Goal: Task Accomplishment & Management: Manage account settings

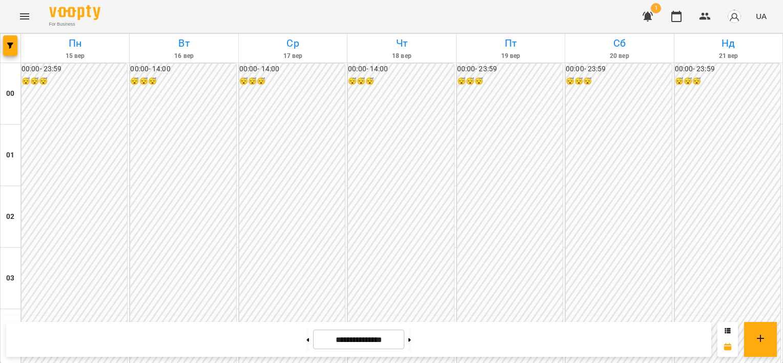
scroll to position [1025, 0]
click at [650, 14] on icon "button" at bounding box center [647, 17] width 10 height 10
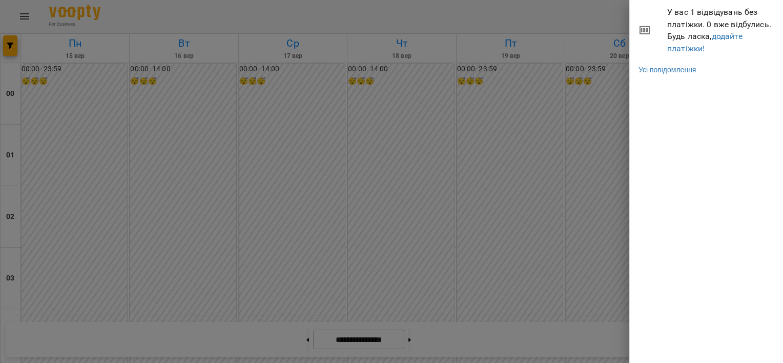
drag, startPoint x: 508, startPoint y: 181, endPoint x: 512, endPoint y: 162, distance: 19.4
click at [507, 182] on div at bounding box center [391, 181] width 783 height 363
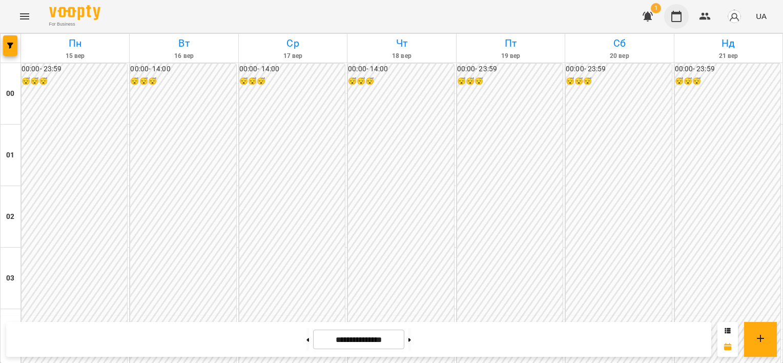
click at [667, 14] on button "button" at bounding box center [676, 16] width 25 height 25
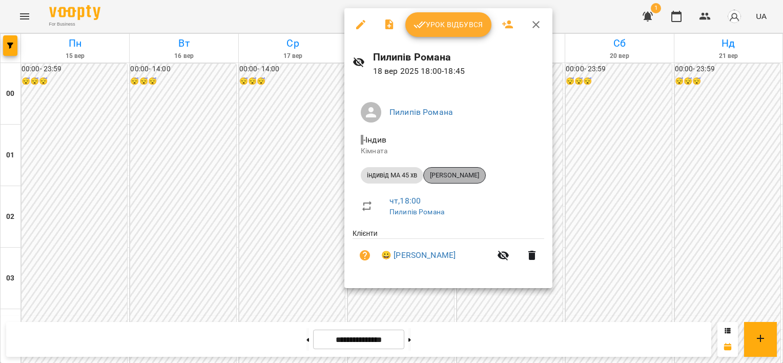
click at [456, 178] on span "[PERSON_NAME]" at bounding box center [454, 175] width 61 height 9
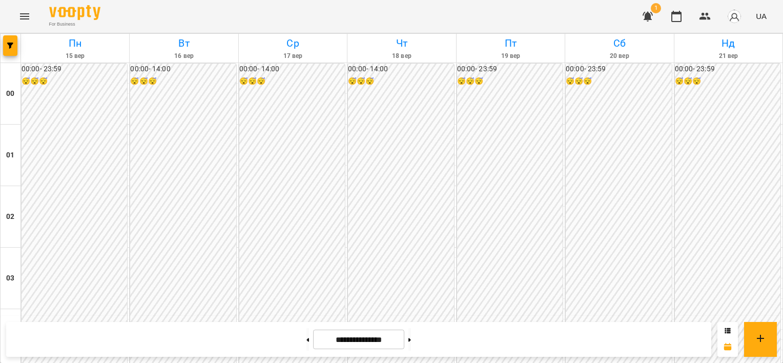
scroll to position [1025, 0]
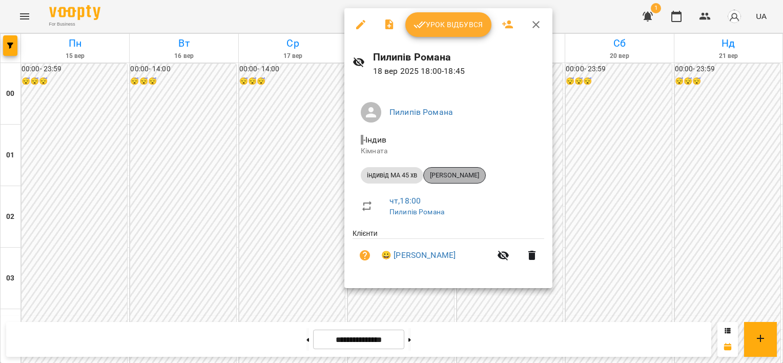
click at [461, 175] on span "[PERSON_NAME]" at bounding box center [454, 175] width 61 height 9
